Goal: Entertainment & Leisure: Consume media (video, audio)

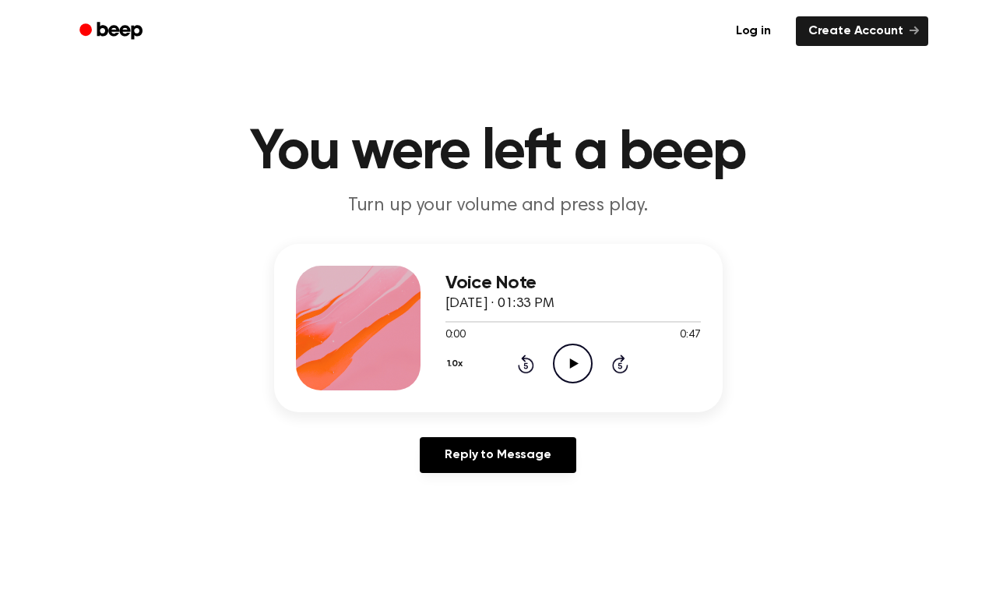
click at [579, 361] on icon "Play Audio" at bounding box center [573, 363] width 40 height 40
click at [562, 358] on icon "Play Audio" at bounding box center [573, 363] width 40 height 40
click at [518, 313] on div "Voice Note [DATE] · 01:33 PM" at bounding box center [573, 294] width 255 height 42
drag, startPoint x: 523, startPoint y: 321, endPoint x: 502, endPoint y: 326, distance: 21.5
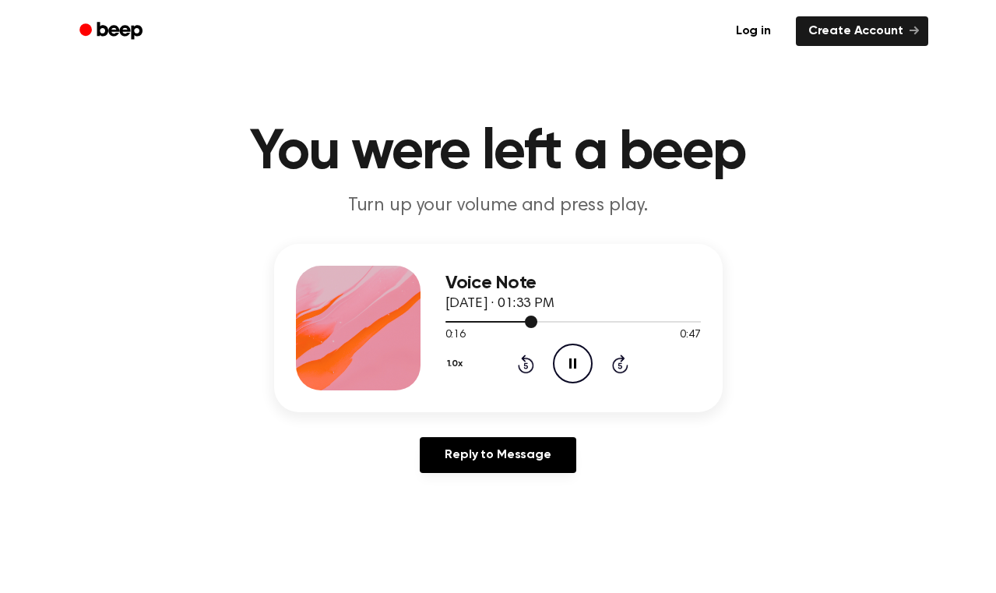
click at [502, 326] on div at bounding box center [573, 321] width 255 height 12
click at [576, 358] on icon "Play Audio" at bounding box center [573, 363] width 40 height 40
click at [576, 358] on icon "Pause Audio" at bounding box center [573, 363] width 40 height 40
click at [573, 349] on icon "Play Audio" at bounding box center [573, 363] width 40 height 40
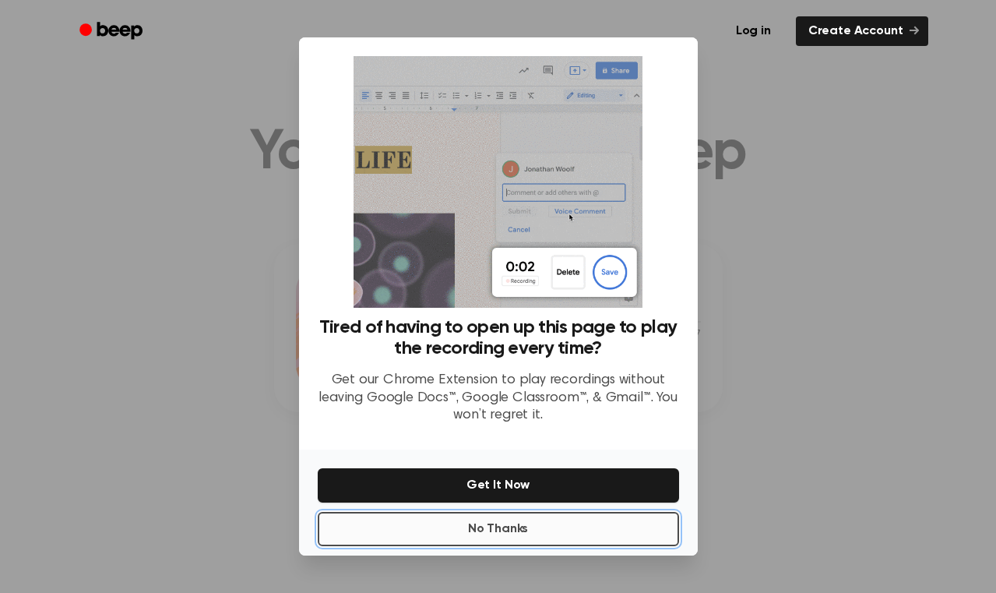
click at [542, 524] on button "No Thanks" at bounding box center [498, 529] width 361 height 34
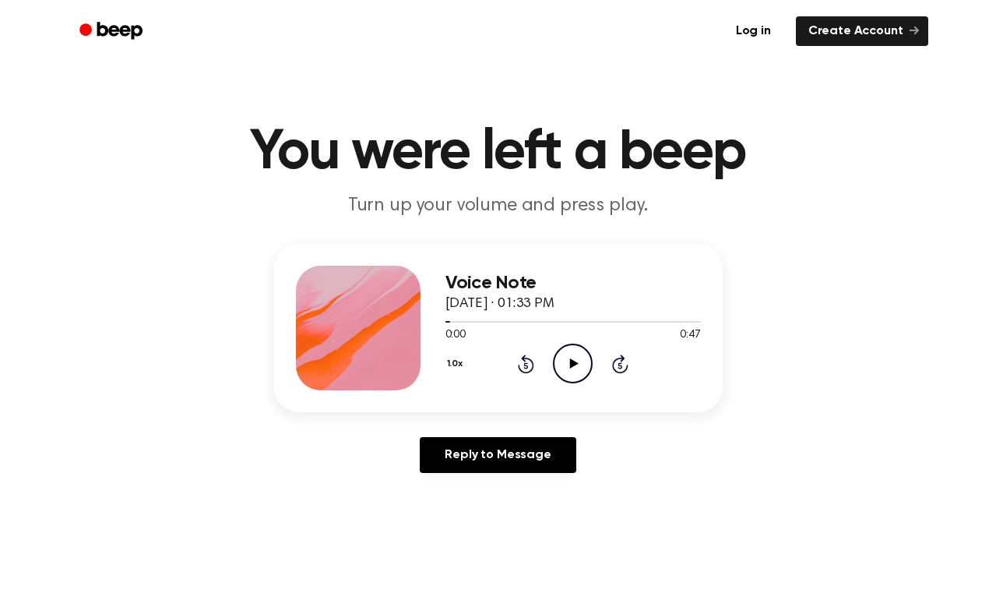
click at [572, 374] on icon "Play Audio" at bounding box center [573, 363] width 40 height 40
click at [574, 357] on icon "Play Audio" at bounding box center [573, 363] width 40 height 40
click at [574, 357] on icon "Pause Audio" at bounding box center [573, 363] width 40 height 40
